Goal: Check status: Check status

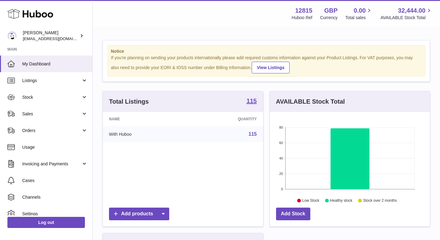
scroll to position [96, 160]
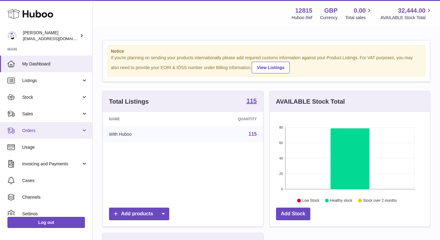
click at [75, 128] on span "Orders" at bounding box center [51, 131] width 59 height 6
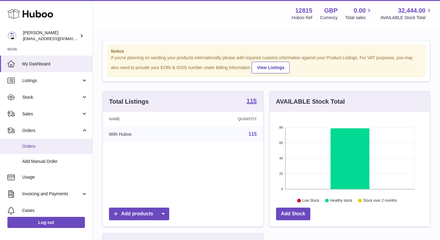
click at [40, 145] on span "Orders" at bounding box center [55, 147] width 66 height 6
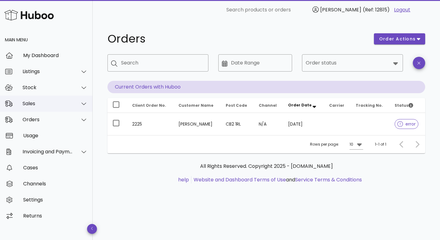
click at [35, 103] on div "Sales" at bounding box center [48, 104] width 50 height 6
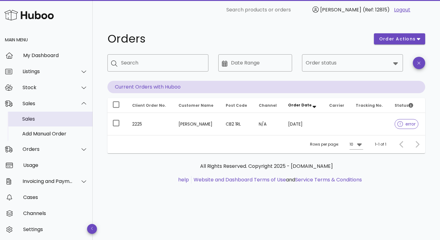
click at [30, 121] on div "Sales" at bounding box center [55, 119] width 66 height 6
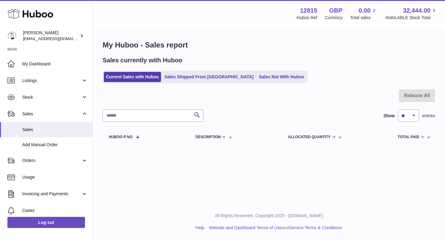
click at [190, 77] on link "Sales Shipped From Huboo" at bounding box center [208, 77] width 93 height 10
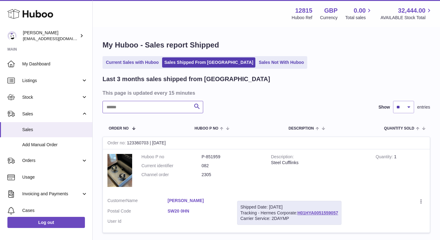
click at [162, 108] on input "text" at bounding box center [153, 107] width 101 height 12
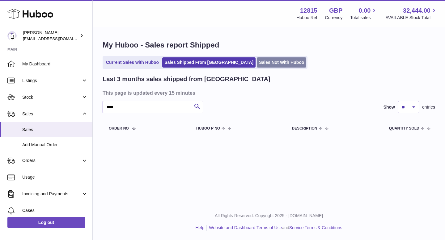
type input "****"
click at [257, 61] on link "Sales Not With Huboo" at bounding box center [281, 62] width 49 height 10
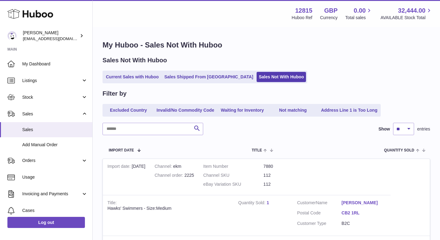
click at [160, 138] on div "Filter by Excluded Country Invalid/No Commodity Code Waiting for Inventory Not …" at bounding box center [267, 201] width 328 height 223
click at [156, 133] on input "text" at bounding box center [153, 129] width 101 height 12
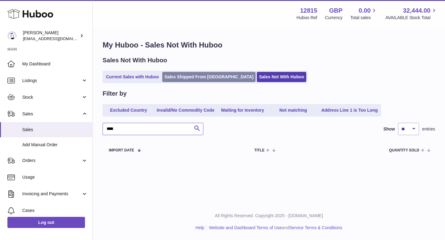
type input "****"
click at [206, 81] on link "Sales Shipped From Huboo" at bounding box center [208, 77] width 93 height 10
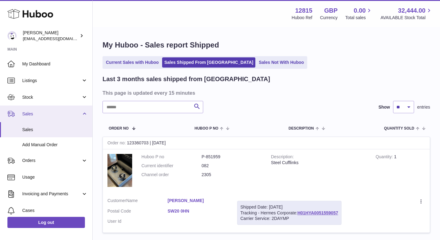
click at [49, 106] on link "Sales" at bounding box center [46, 114] width 92 height 17
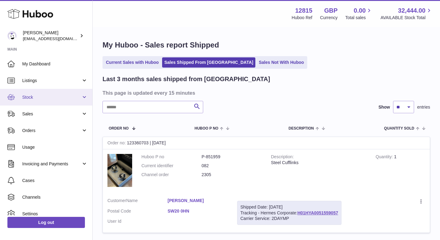
click at [61, 95] on span "Stock" at bounding box center [51, 98] width 59 height 6
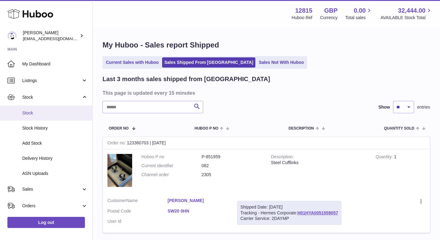
click at [49, 115] on span "Stock" at bounding box center [55, 113] width 66 height 6
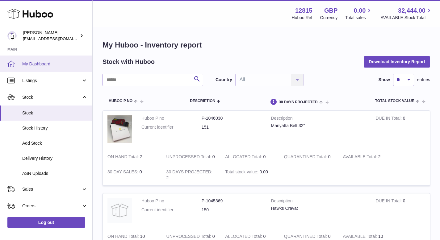
click at [46, 64] on span "My Dashboard" at bounding box center [55, 64] width 66 height 6
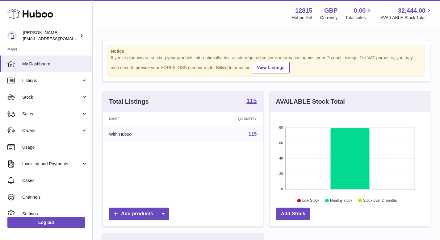
scroll to position [96, 160]
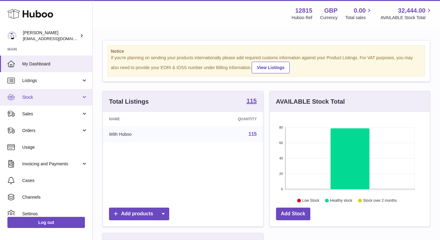
click at [61, 97] on span "Stock" at bounding box center [51, 98] width 59 height 6
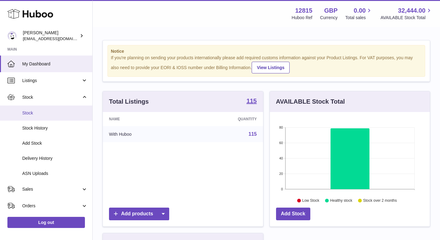
click at [55, 114] on span "Stock" at bounding box center [55, 113] width 66 height 6
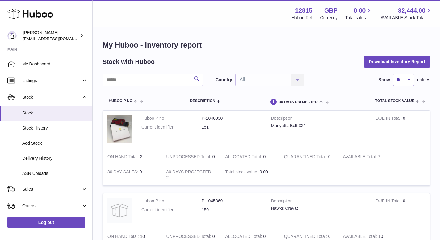
click at [178, 76] on input "text" at bounding box center [153, 80] width 101 height 12
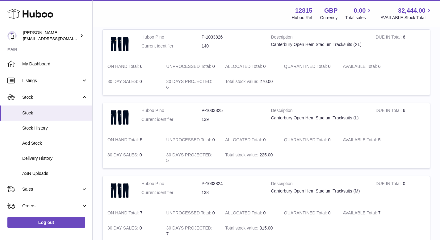
scroll to position [81, 0]
type input "*****"
